Goal: Navigation & Orientation: Find specific page/section

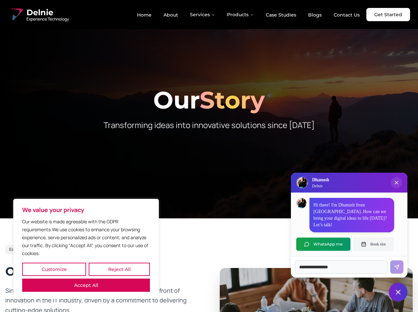
click at [54, 269] on button "Customize" at bounding box center [54, 269] width 64 height 13
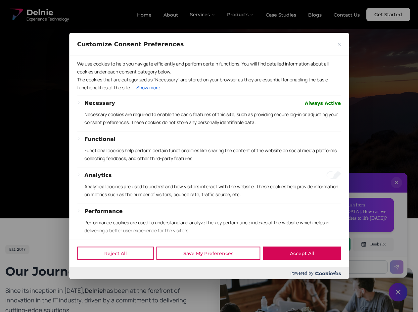
click at [119, 269] on div at bounding box center [209, 156] width 418 height 312
click at [86, 75] on p "We use cookies to help you navigate efficiently and perform certain functions. …" at bounding box center [209, 68] width 264 height 16
click at [209, 156] on div "We use cookies to help you navigate efficiently and perform certain functions. …" at bounding box center [209, 148] width 280 height 184
click at [203, 15] on div at bounding box center [209, 156] width 418 height 312
click at [241, 15] on div at bounding box center [209, 156] width 418 height 312
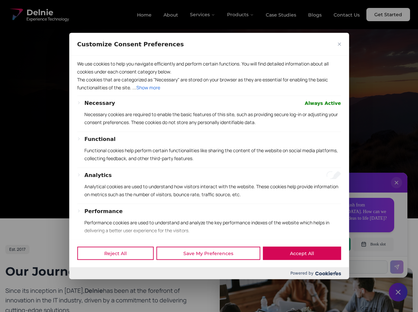
click at [396, 189] on div at bounding box center [209, 156] width 418 height 312
click at [323, 244] on div "Reject All Save My Preferences Accept All" at bounding box center [209, 253] width 280 height 28
click at [373, 244] on div at bounding box center [209, 156] width 418 height 312
click at [398, 292] on div at bounding box center [209, 156] width 418 height 312
